Goal: Task Accomplishment & Management: Manage account settings

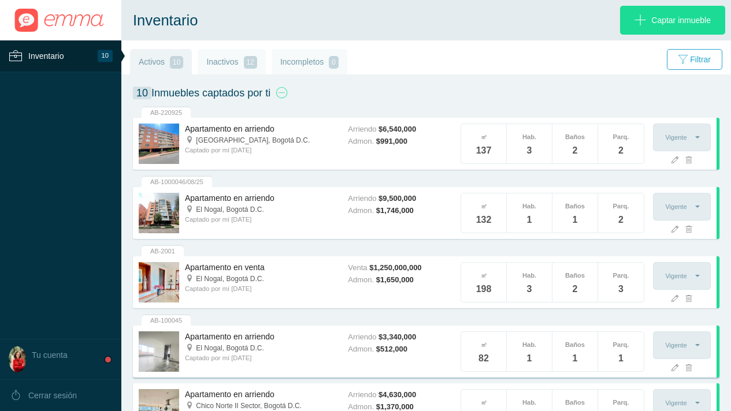
click at [231, 353] on h5 "El Nogal, Bogotá D.C." at bounding box center [260, 348] width 151 height 10
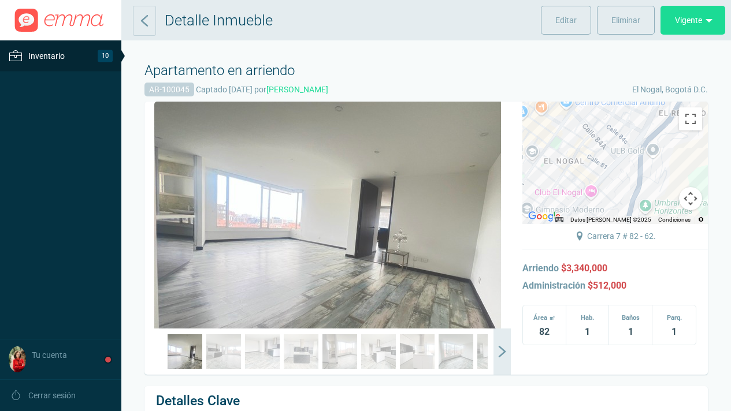
click at [42, 55] on span "Inventario" at bounding box center [46, 56] width 36 height 14
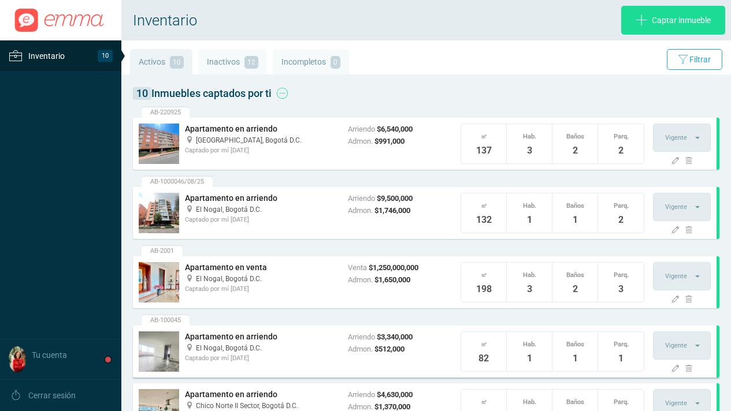
click at [225, 342] on h4 "Apartamento en arriendo" at bounding box center [260, 338] width 151 height 12
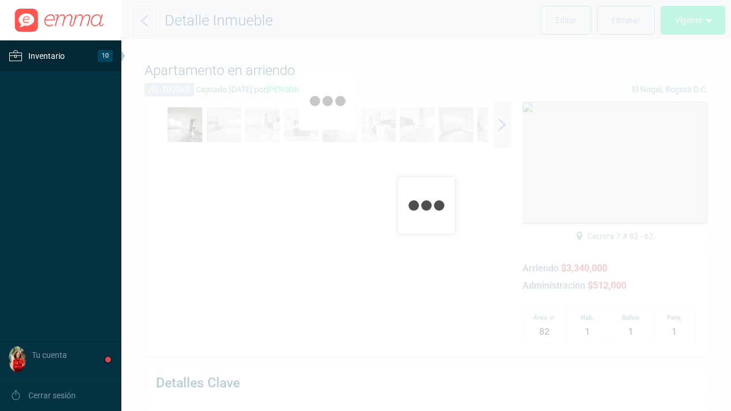
click at [225, 342] on div at bounding box center [426, 205] width 610 height 411
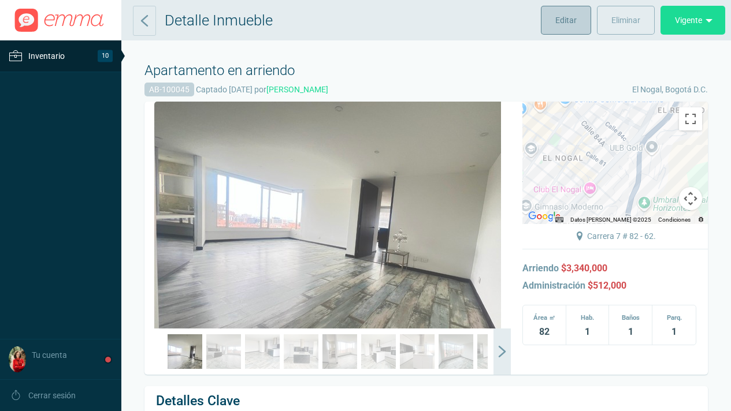
click at [566, 23] on span "Editar" at bounding box center [565, 20] width 21 height 29
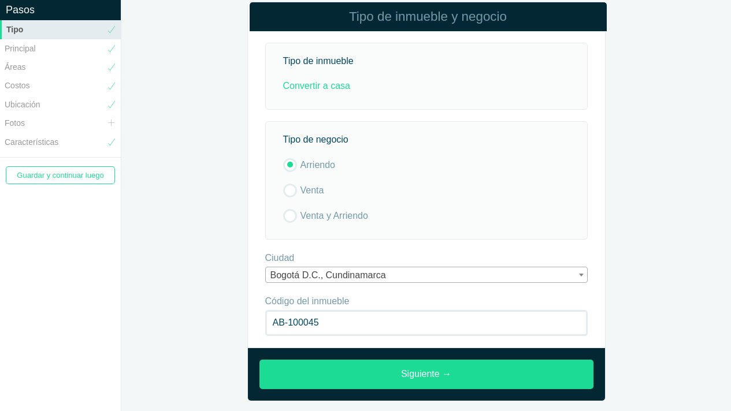
scroll to position [23, 0]
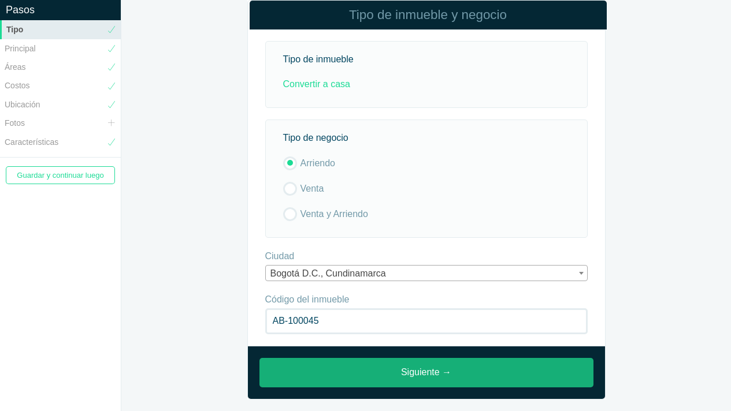
click at [431, 372] on link "Siguiente →" at bounding box center [426, 372] width 334 height 29
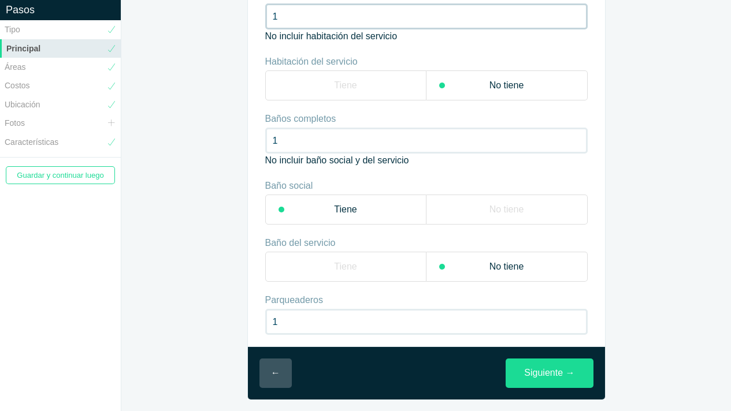
scroll to position [77, 0]
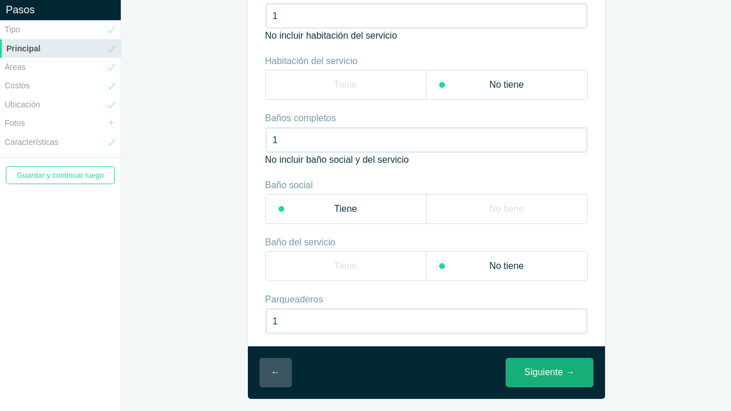
click at [547, 373] on link "Siguiente →" at bounding box center [549, 372] width 87 height 29
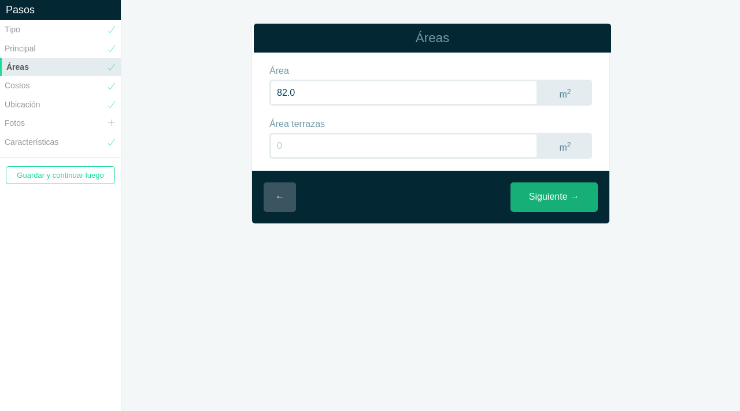
click at [562, 192] on link "Siguiente →" at bounding box center [553, 197] width 87 height 29
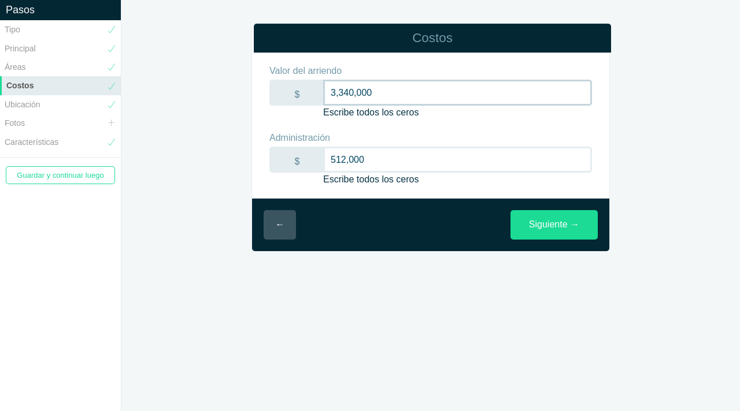
drag, startPoint x: 385, startPoint y: 94, endPoint x: 310, endPoint y: 91, distance: 74.6
click at [310, 91] on div "$ 3,340,000 Escribe todos los ceros" at bounding box center [430, 100] width 322 height 40
type input "3,188,000"
click at [532, 224] on link "Siguiente →" at bounding box center [553, 224] width 87 height 29
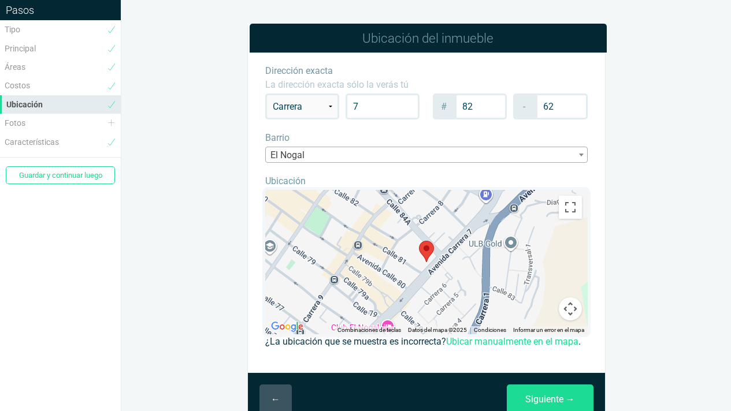
scroll to position [41, 0]
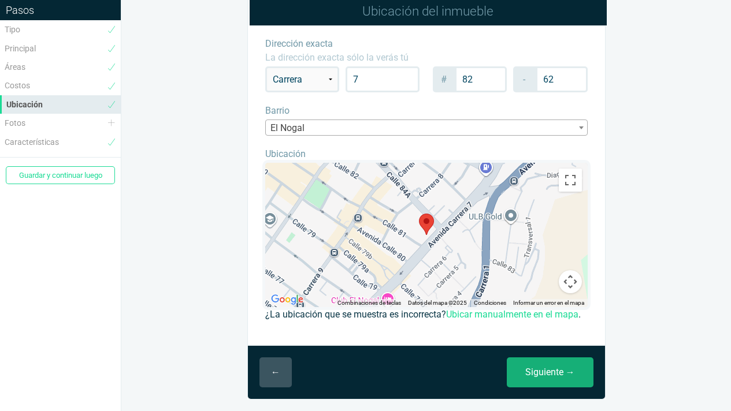
click at [539, 370] on link "Siguiente →" at bounding box center [550, 373] width 87 height 30
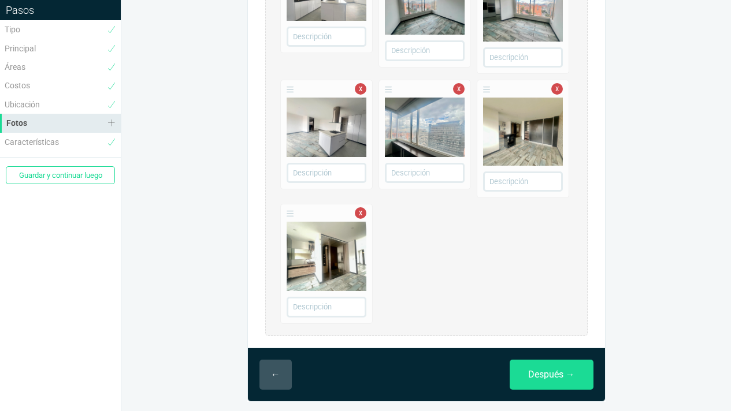
scroll to position [437, 0]
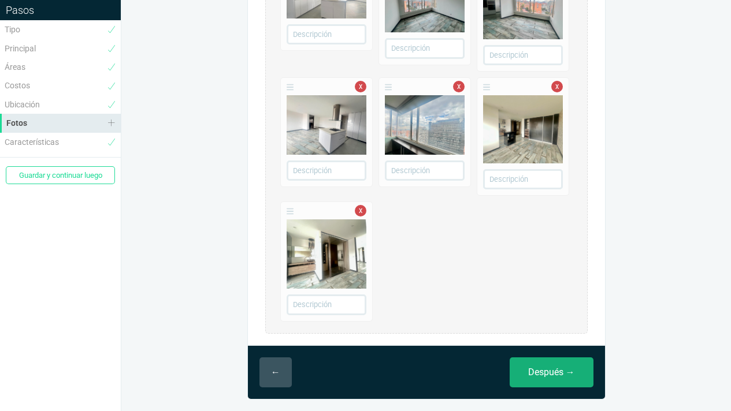
click at [569, 370] on link "Después →" at bounding box center [552, 373] width 84 height 30
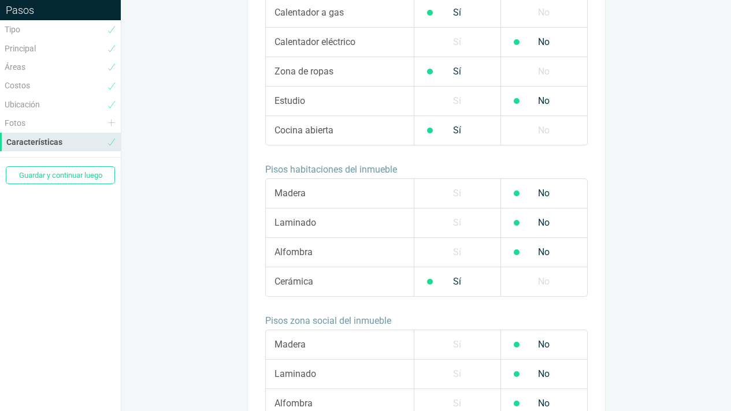
scroll to position [1028, 0]
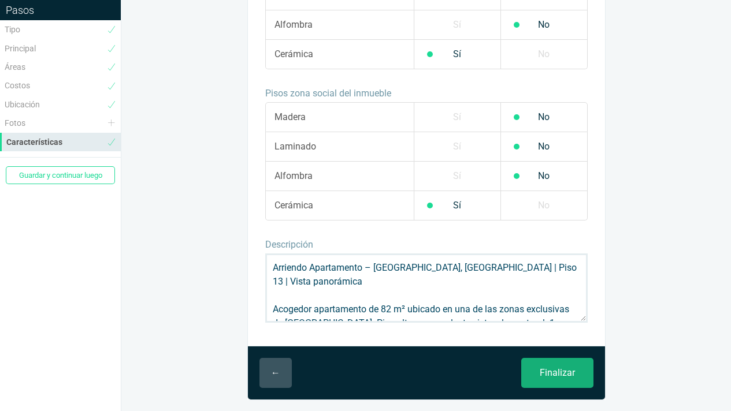
click at [565, 370] on input "Finalizar" at bounding box center [557, 373] width 72 height 30
